Goal: Transaction & Acquisition: Obtain resource

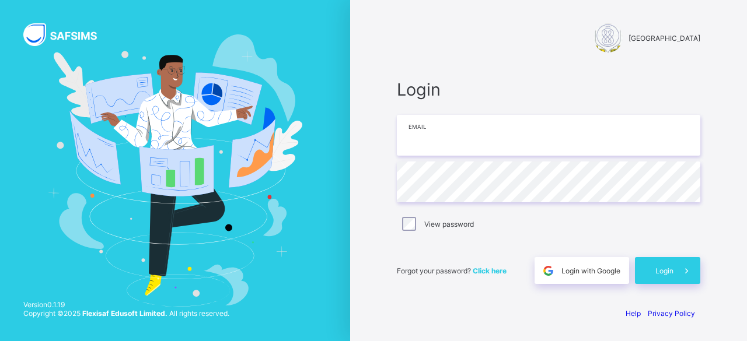
click at [488, 133] on input "email" at bounding box center [549, 135] width 304 height 41
type input "**********"
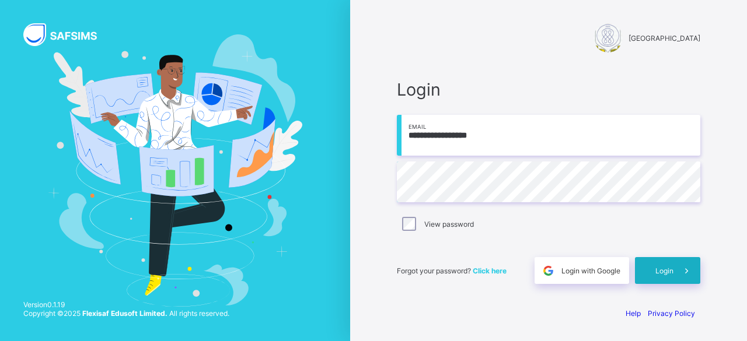
click at [656, 269] on span "Login" at bounding box center [665, 271] width 18 height 9
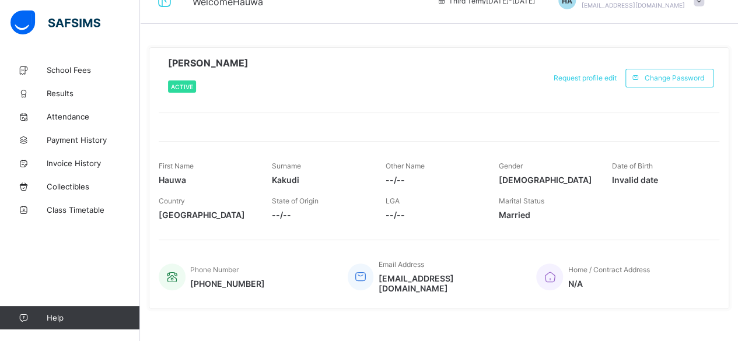
scroll to position [27, 0]
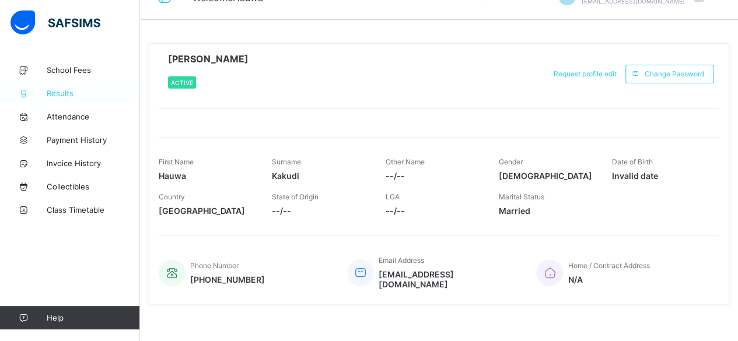
click at [64, 89] on span "Results" at bounding box center [93, 93] width 93 height 9
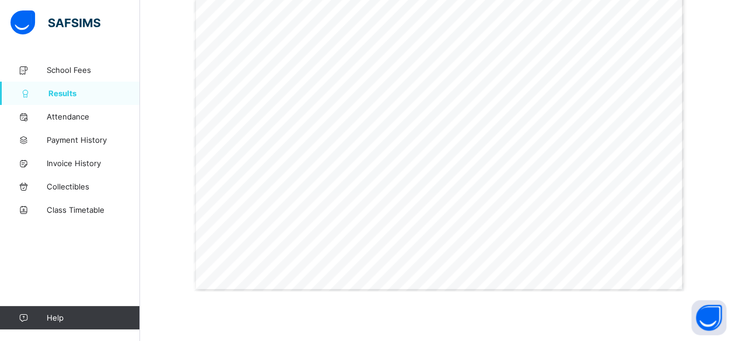
scroll to position [432, 0]
click at [61, 93] on span "Results" at bounding box center [94, 93] width 92 height 9
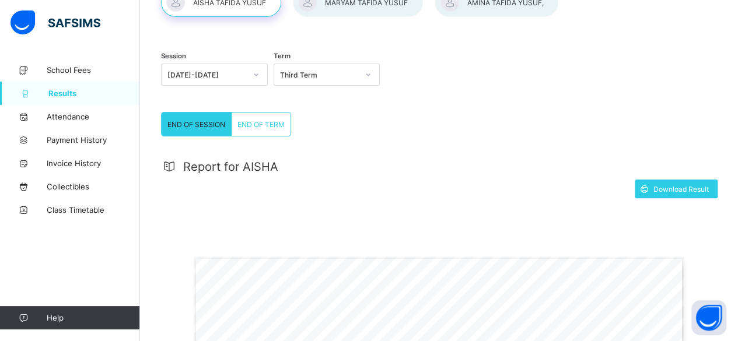
scroll to position [88, 0]
click at [691, 195] on div "Download Result" at bounding box center [676, 189] width 83 height 19
click at [361, 9] on div at bounding box center [358, 2] width 130 height 29
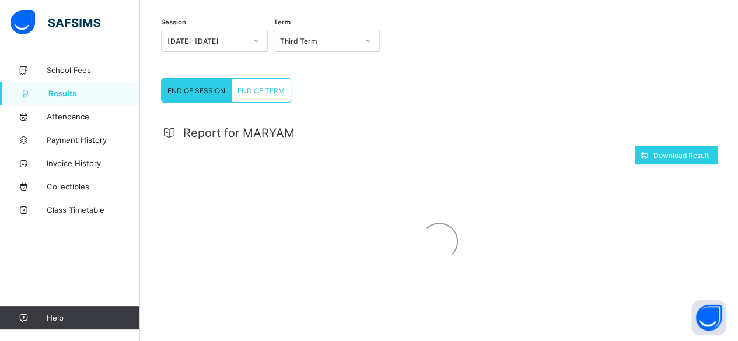
scroll to position [171, 0]
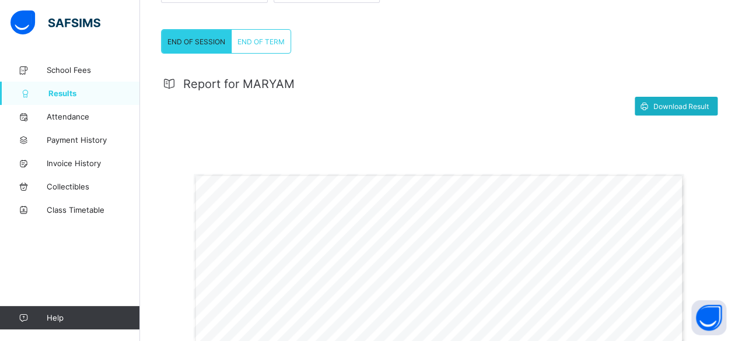
click at [684, 102] on span "Download Result" at bounding box center [681, 106] width 55 height 9
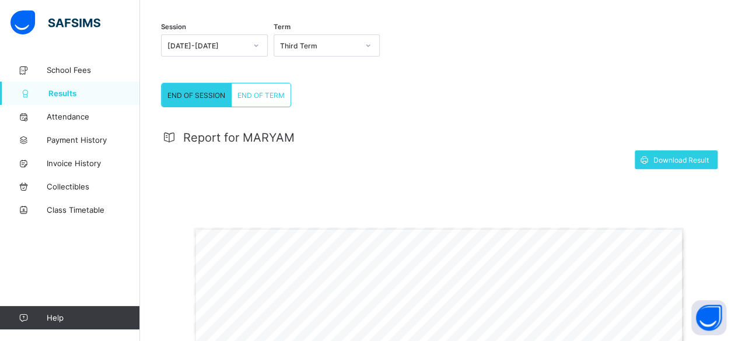
scroll to position [0, 0]
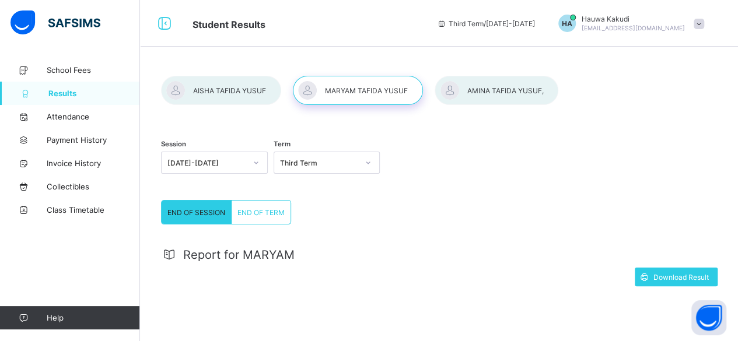
click at [482, 85] on div at bounding box center [497, 90] width 124 height 29
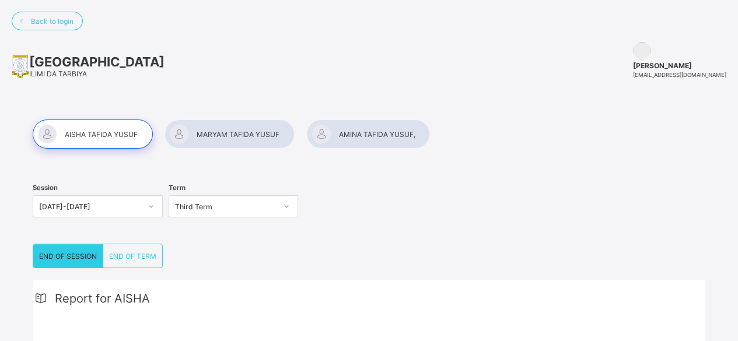
click at [111, 135] on div at bounding box center [93, 134] width 120 height 29
click at [78, 133] on div at bounding box center [93, 134] width 120 height 29
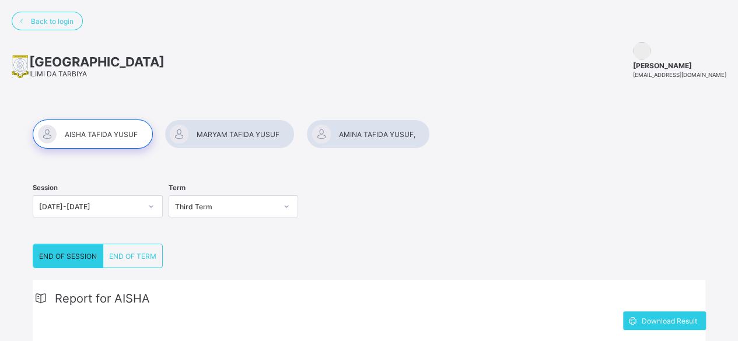
click at [369, 130] on div at bounding box center [368, 134] width 124 height 29
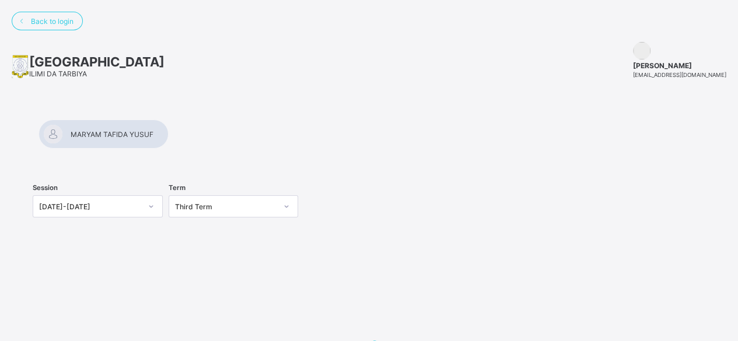
click at [369, 149] on div at bounding box center [369, 149] width 673 height 0
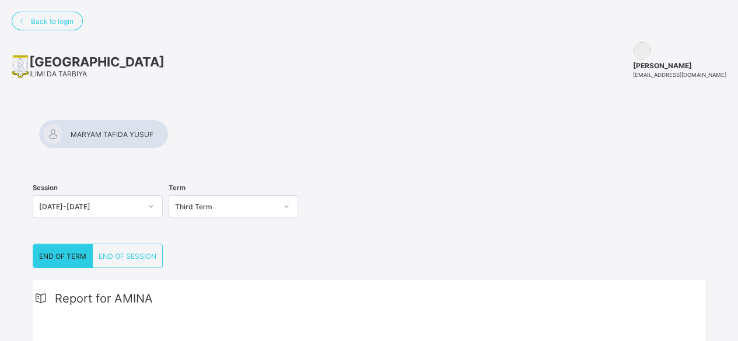
click at [169, 128] on div at bounding box center [104, 134] width 130 height 29
click at [169, 126] on div at bounding box center [104, 134] width 130 height 29
click at [111, 120] on div at bounding box center [369, 120] width 673 height 0
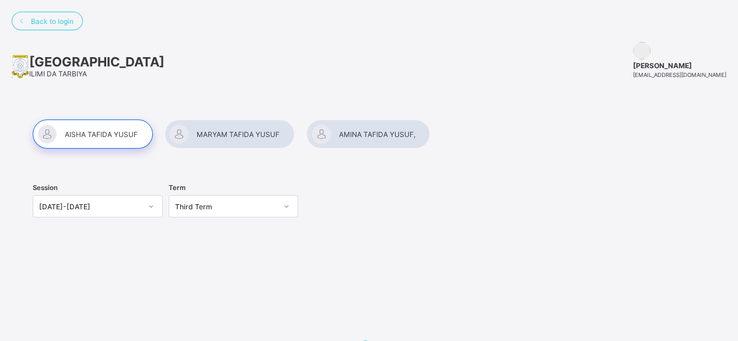
click at [118, 132] on div at bounding box center [93, 134] width 120 height 29
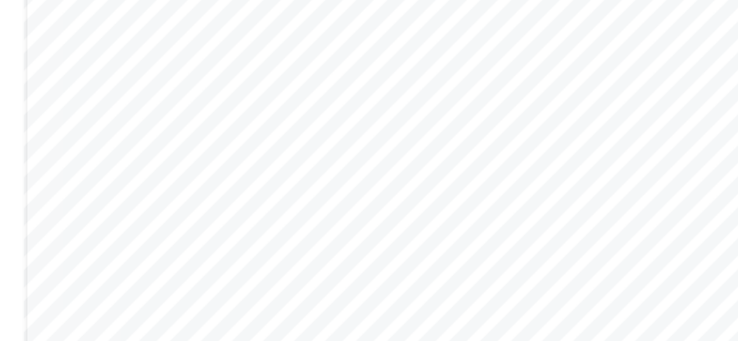
scroll to position [382, 0]
